Goal: Navigation & Orientation: Understand site structure

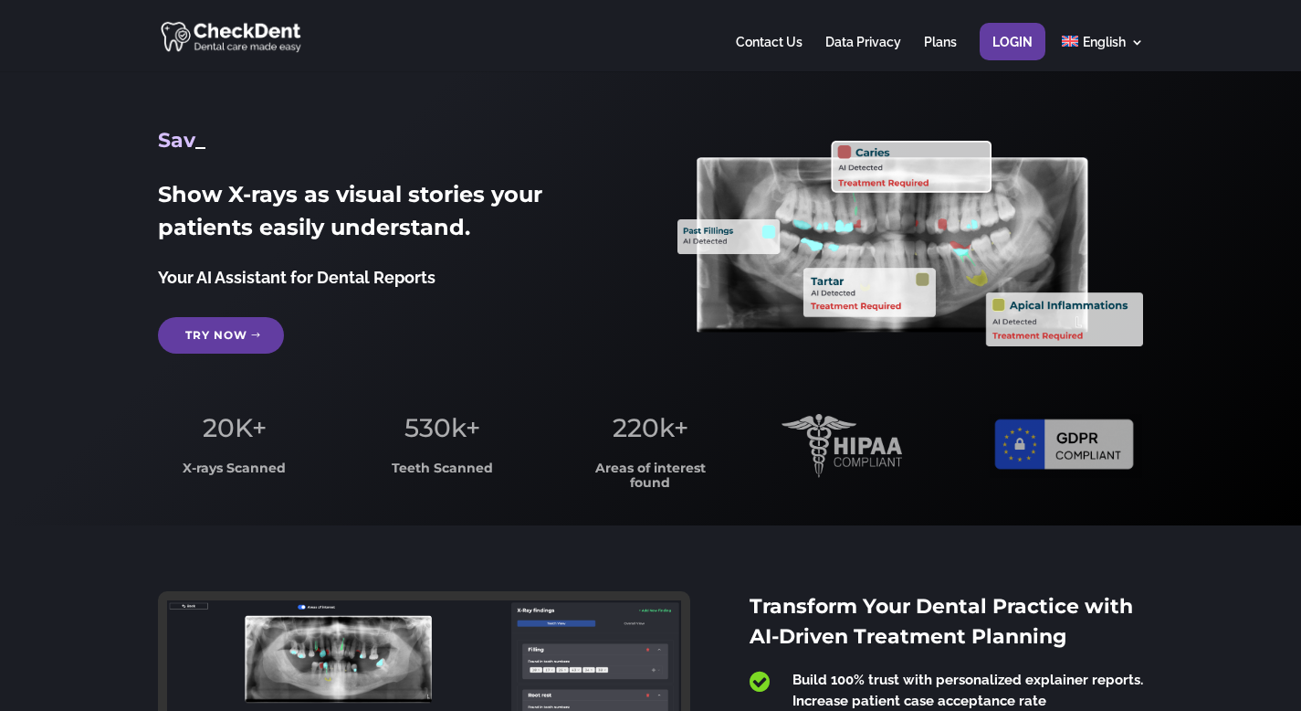
click at [215, 348] on link "Try Now" at bounding box center [221, 335] width 126 height 37
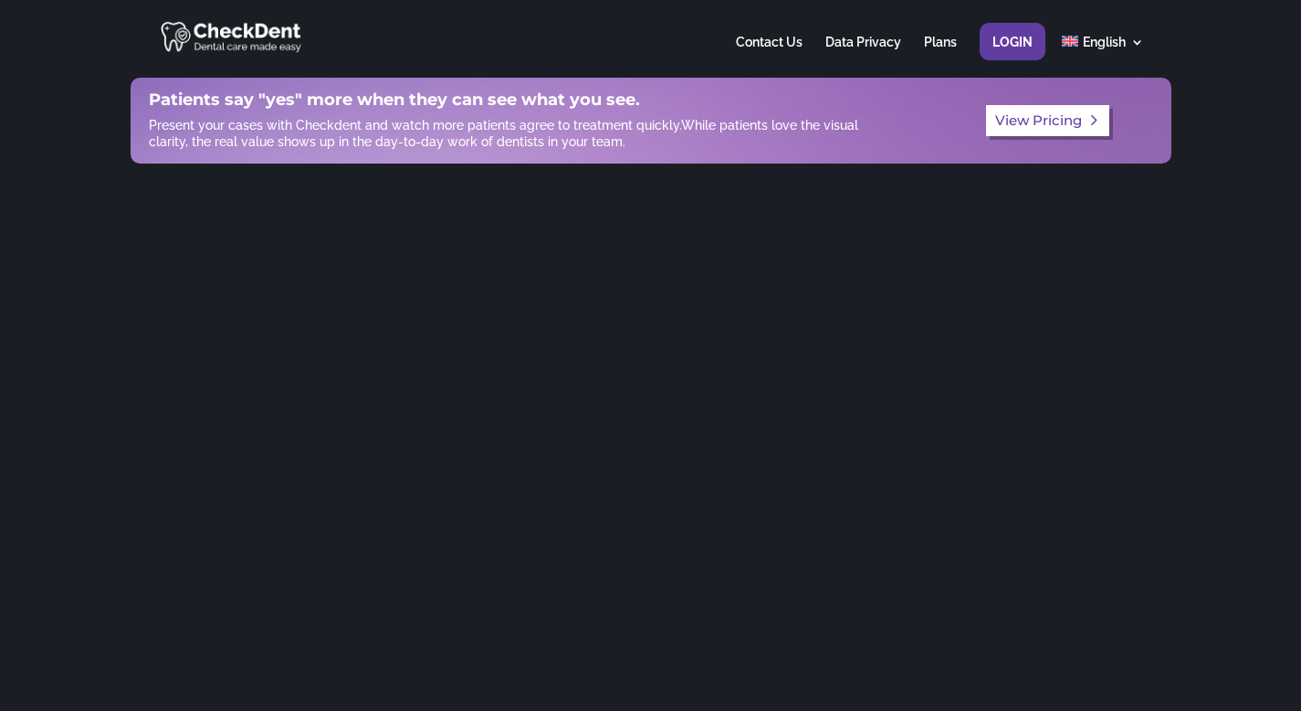
click at [1072, 118] on link "View Pricing" at bounding box center [1048, 121] width 124 height 32
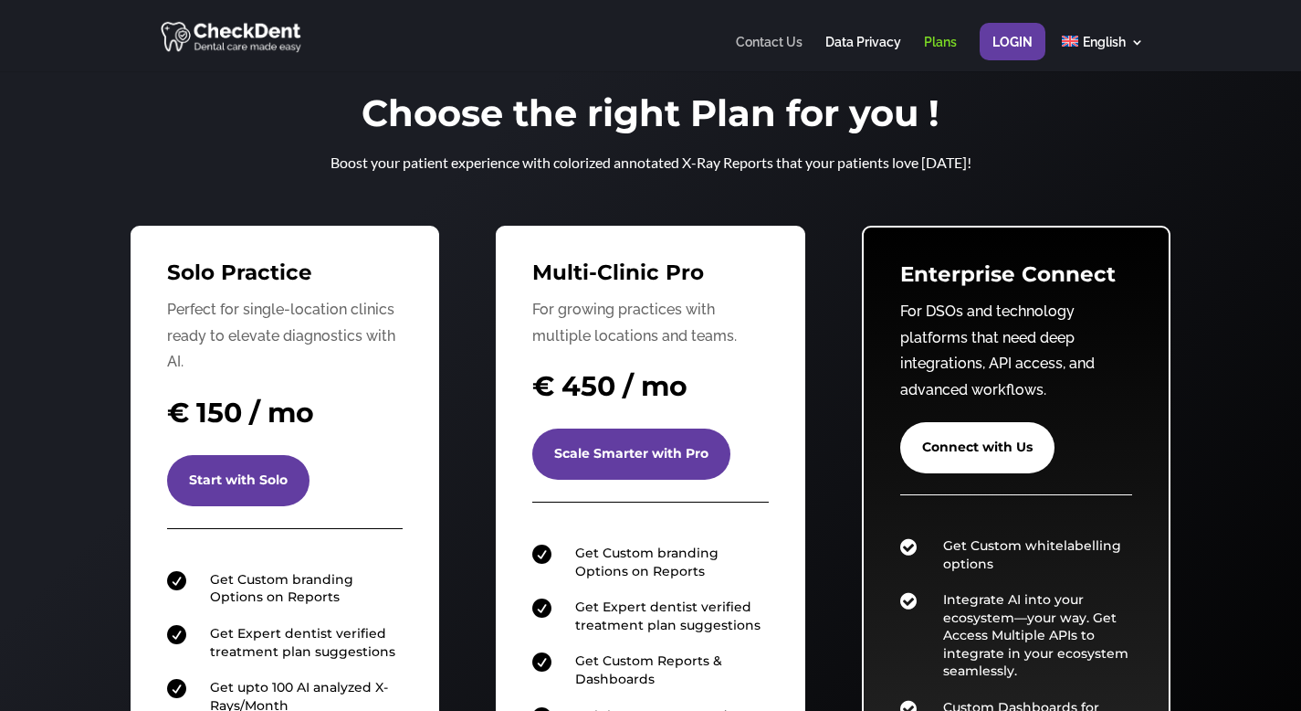
click at [781, 45] on link "Contact Us" at bounding box center [769, 54] width 67 height 36
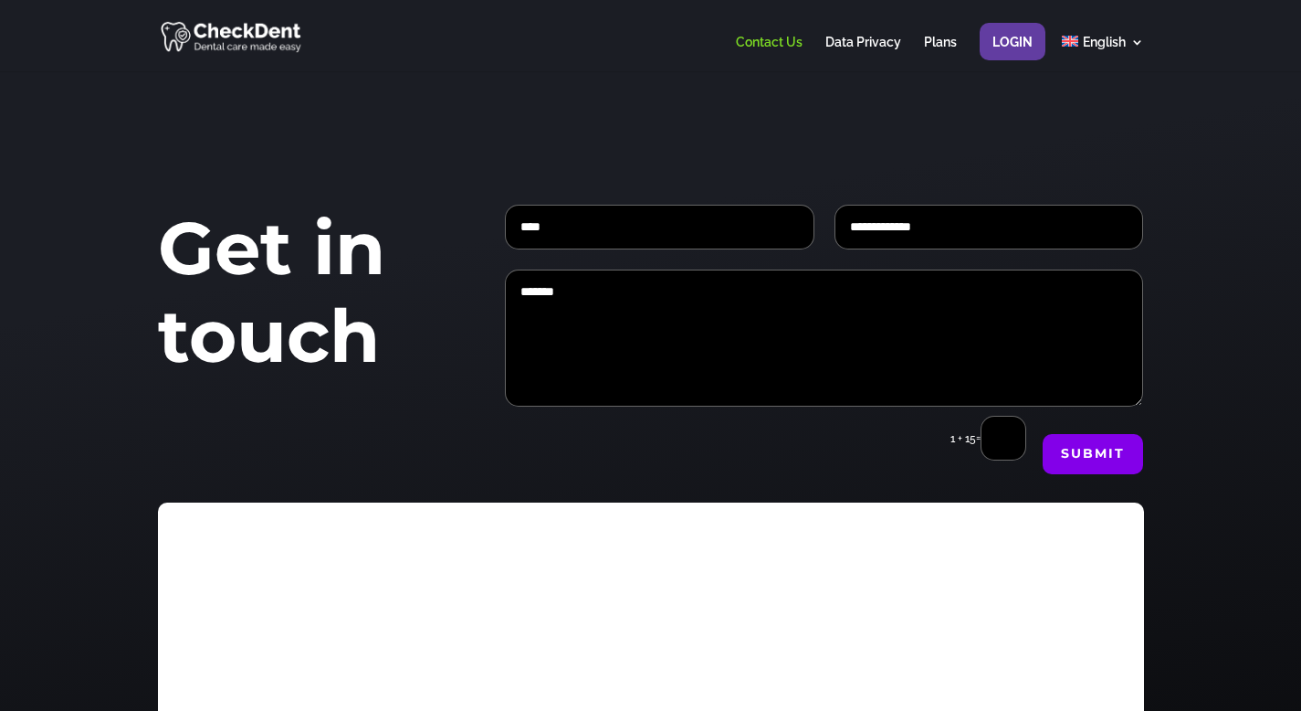
click at [228, 28] on img at bounding box center [232, 36] width 143 height 36
